Goal: Submit feedback/report problem

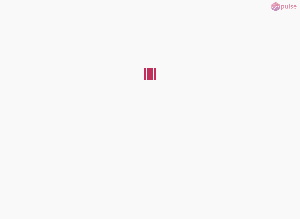
click at [9, 6] on button at bounding box center [4, 4] width 9 height 9
